Goal: Browse casually

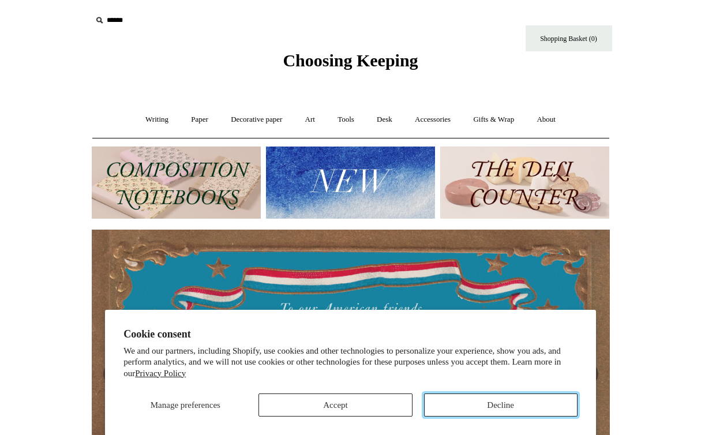
click at [481, 409] on button "Decline" at bounding box center [501, 405] width 154 height 23
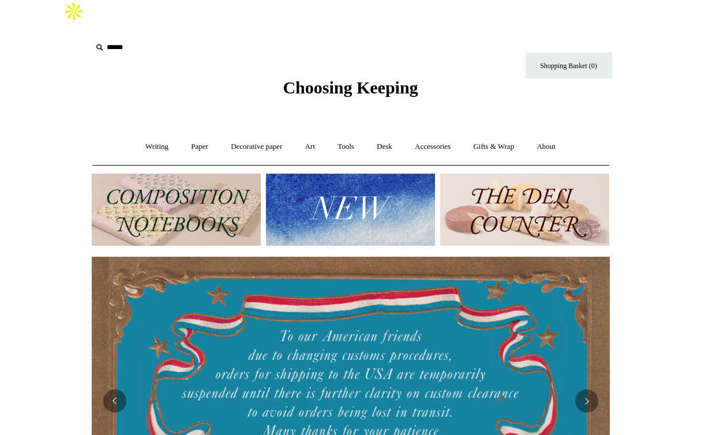
scroll to position [3, 0]
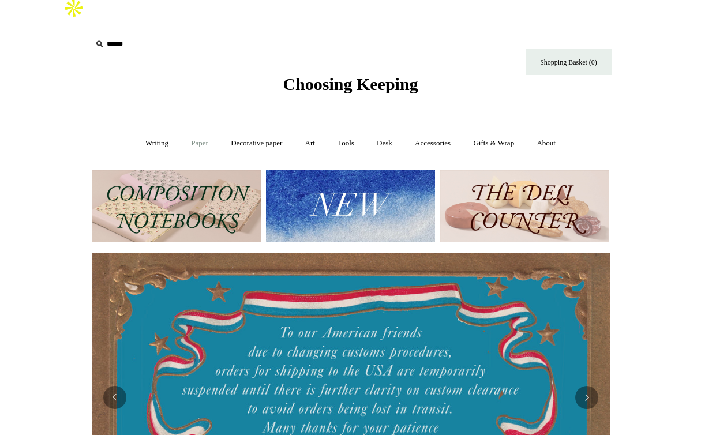
click at [193, 128] on link "Paper +" at bounding box center [200, 143] width 38 height 31
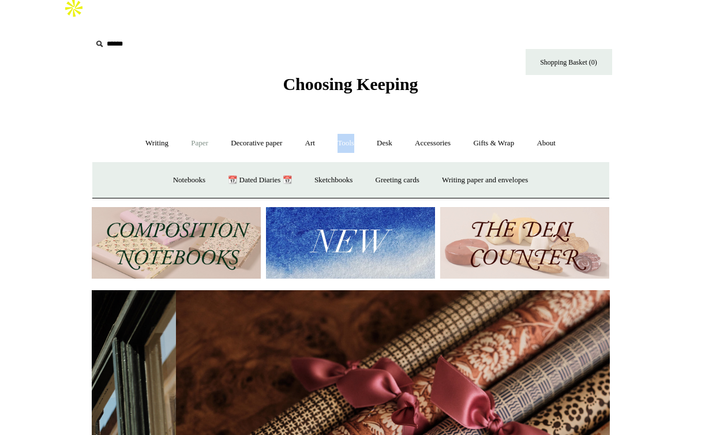
scroll to position [0, 1037]
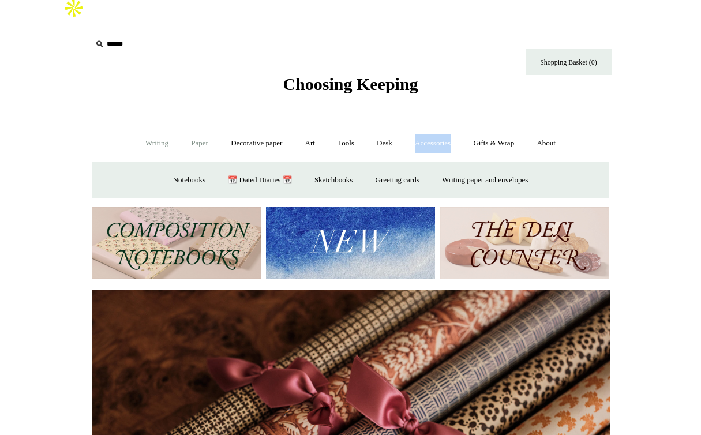
click at [143, 128] on link "Writing +" at bounding box center [157, 143] width 44 height 31
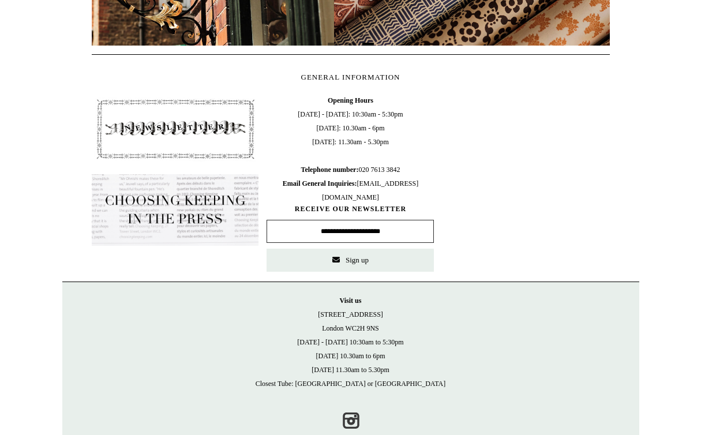
scroll to position [0, 386]
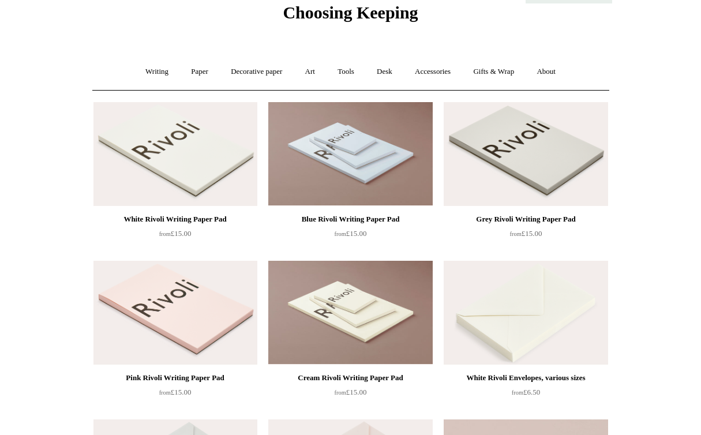
scroll to position [90, 0]
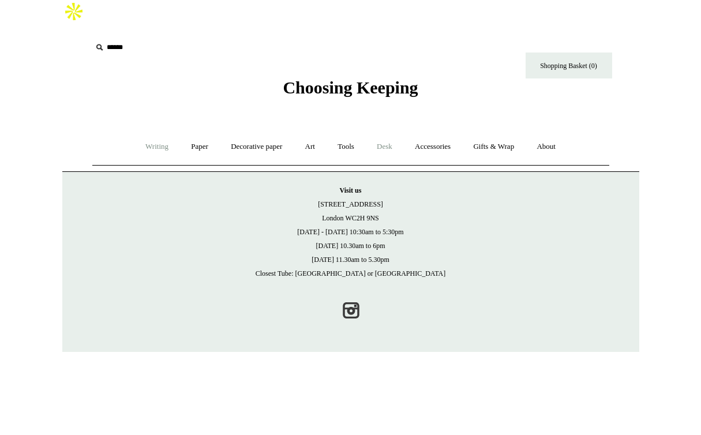
click at [151, 132] on link "Writing +" at bounding box center [157, 147] width 44 height 31
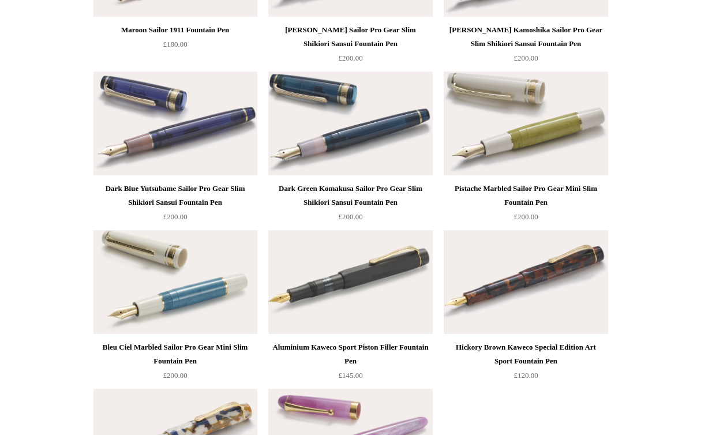
scroll to position [5808, 0]
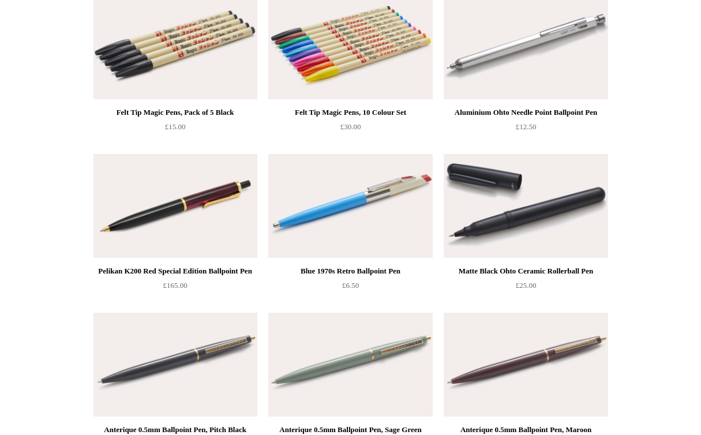
scroll to position [4492, 0]
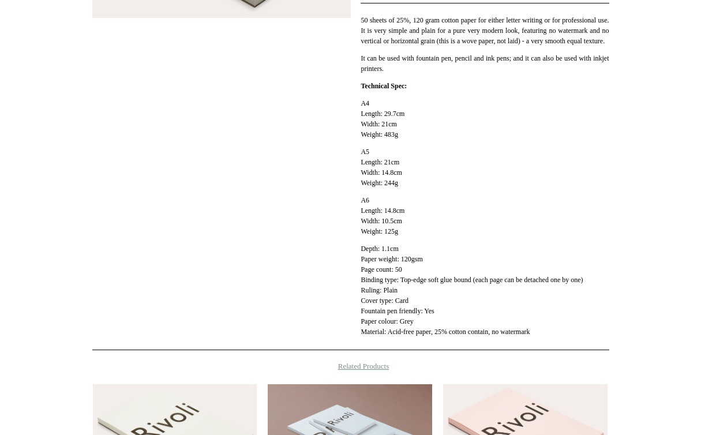
scroll to position [81, 0]
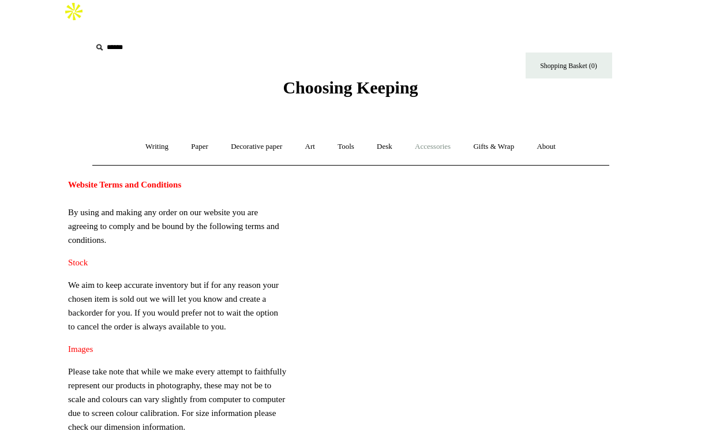
click at [427, 132] on link "Accessories +" at bounding box center [433, 147] width 57 height 31
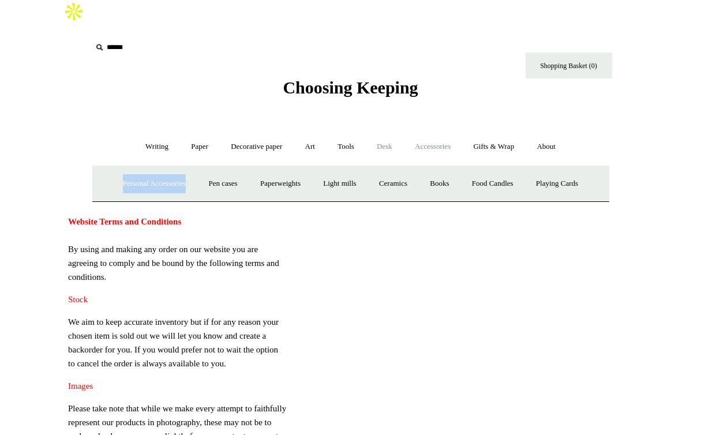
click at [386, 132] on link "Desk +" at bounding box center [385, 147] width 36 height 31
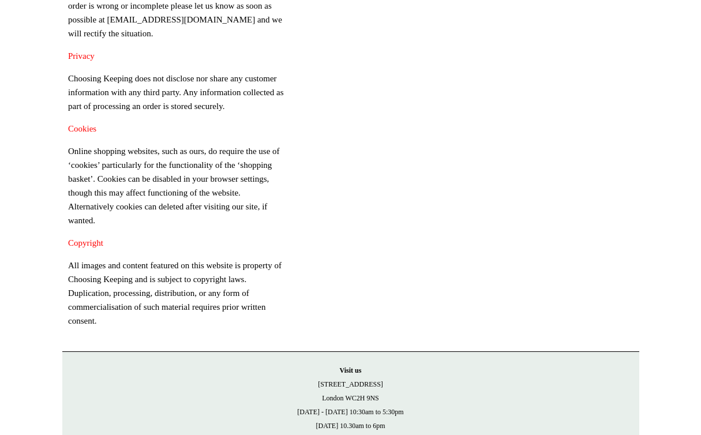
scroll to position [902, 0]
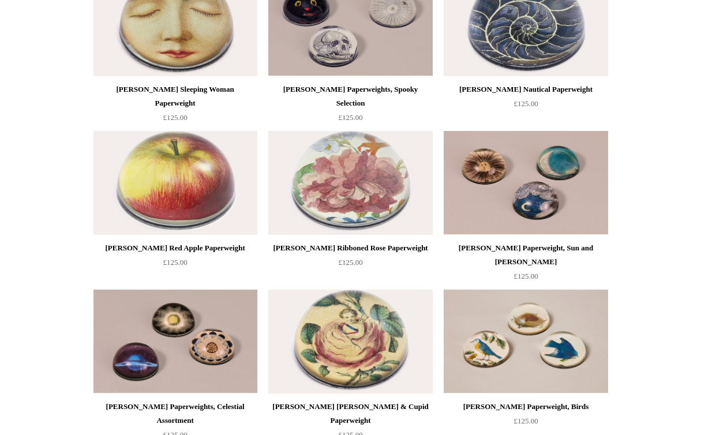
scroll to position [2184, 0]
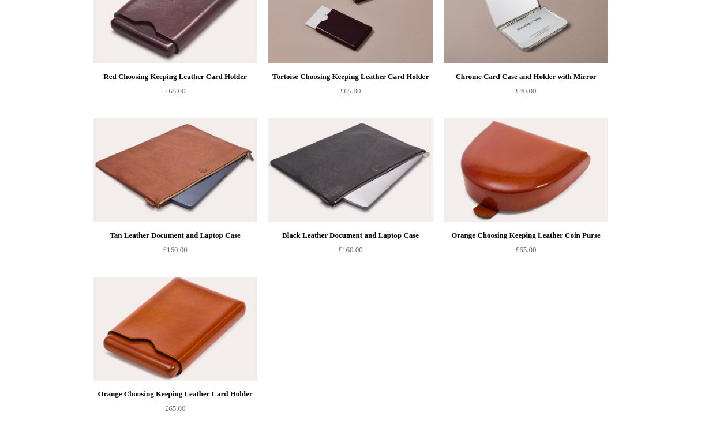
scroll to position [413, 0]
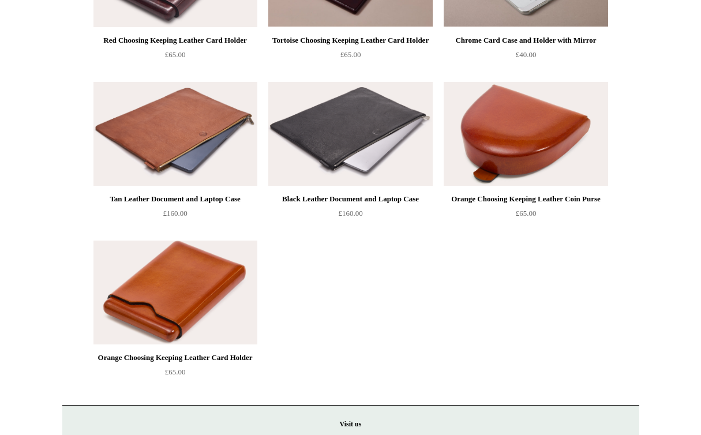
click at [367, 125] on img at bounding box center [350, 134] width 164 height 104
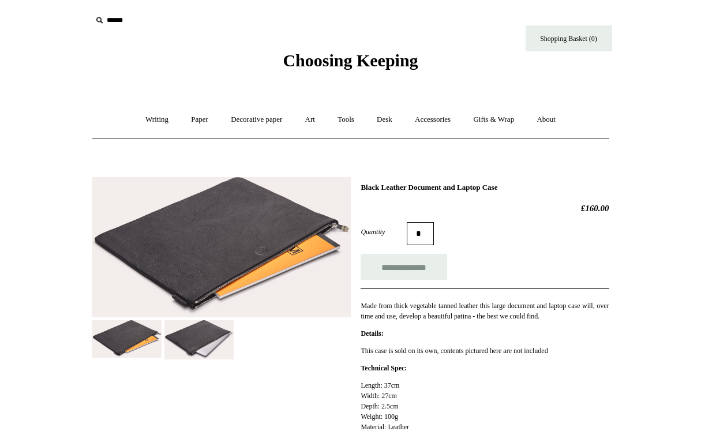
click at [214, 349] on img at bounding box center [199, 339] width 69 height 39
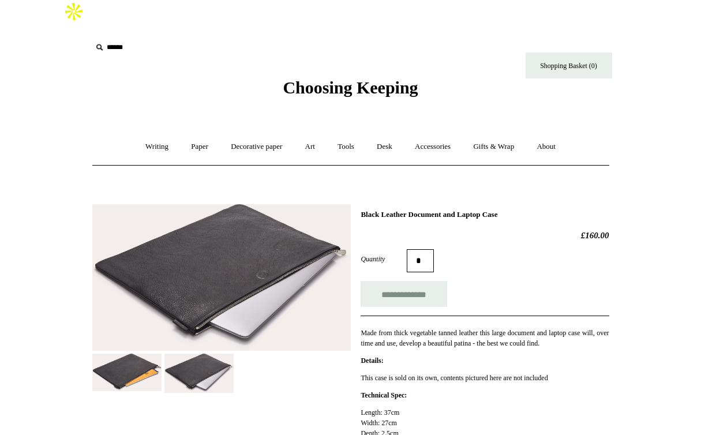
click at [139, 354] on img at bounding box center [126, 373] width 69 height 38
